Goal: Information Seeking & Learning: Understand process/instructions

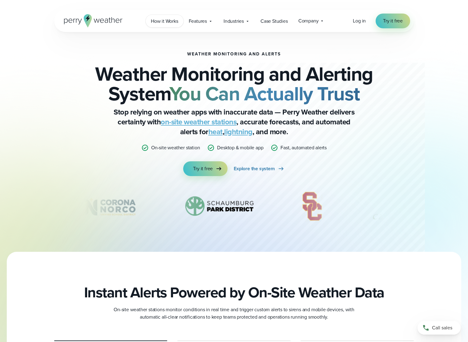
click at [171, 22] on span "How it Works" at bounding box center [164, 21] width 27 height 7
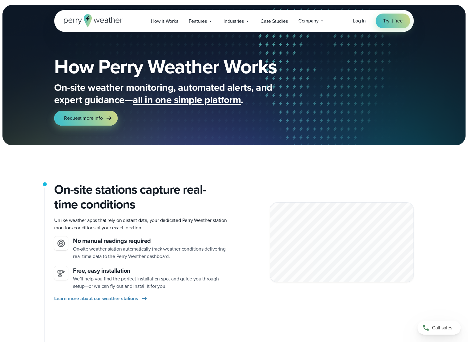
click at [108, 64] on h1 "How Perry Weather Works" at bounding box center [187, 67] width 267 height 20
